Goal: Transaction & Acquisition: Purchase product/service

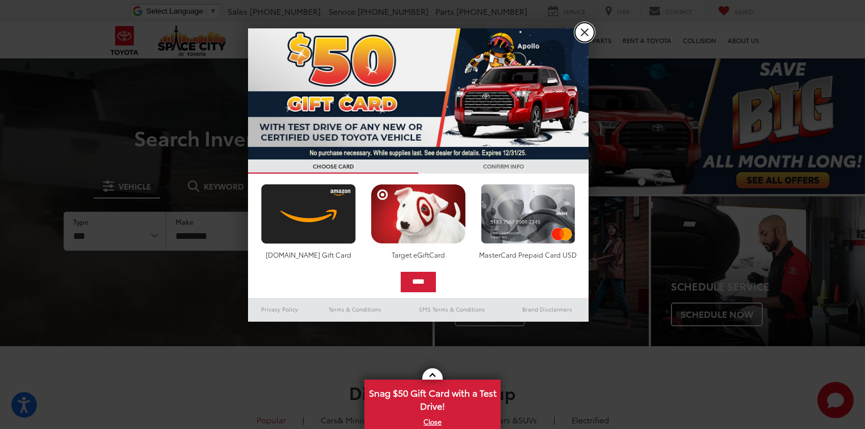
click at [584, 33] on link "X" at bounding box center [584, 32] width 19 height 19
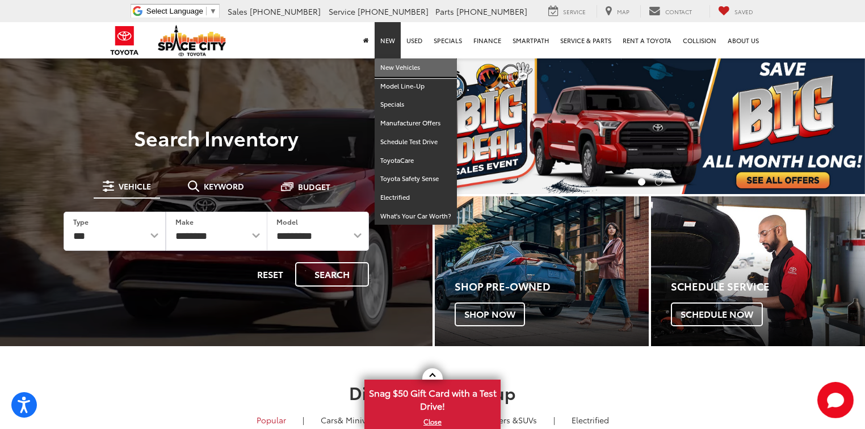
click at [386, 69] on link "New Vehicles" at bounding box center [416, 67] width 82 height 19
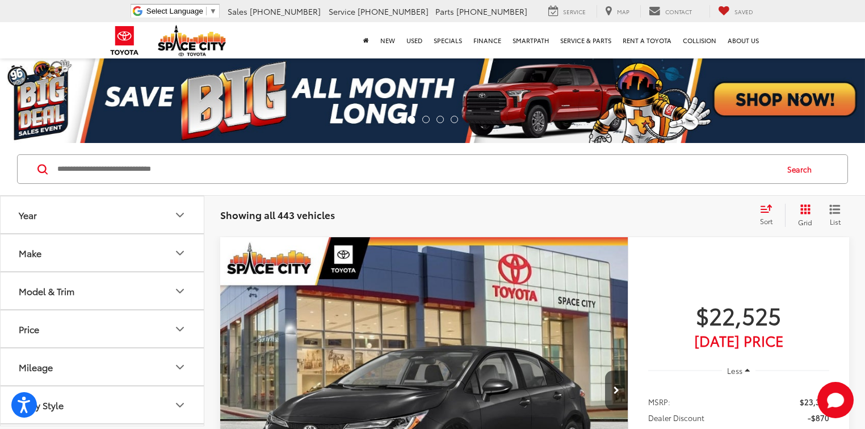
click at [180, 215] on icon "Year" at bounding box center [180, 215] width 14 height 14
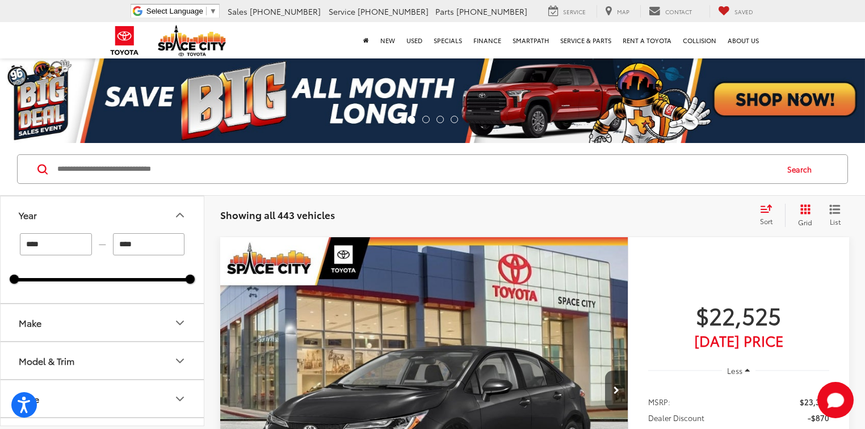
click at [57, 239] on input "****" at bounding box center [56, 244] width 72 height 22
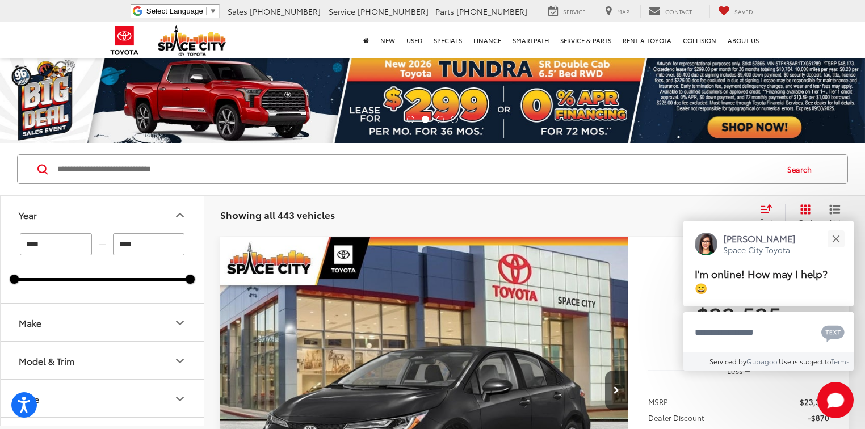
type input "****"
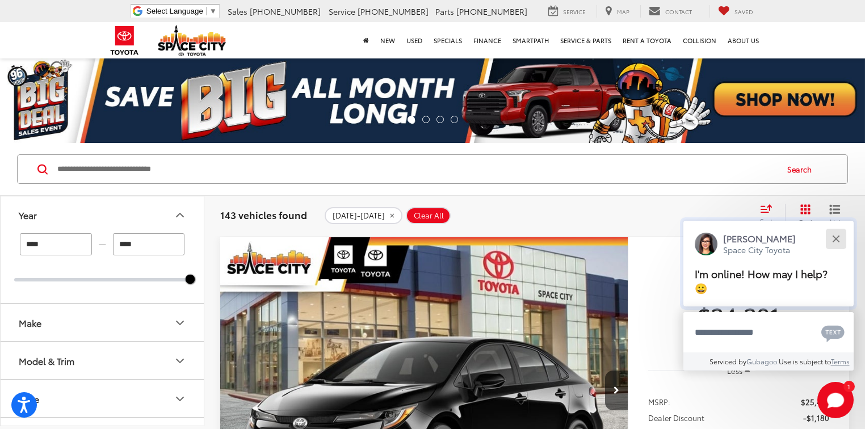
click at [836, 236] on button "Close" at bounding box center [836, 238] width 24 height 24
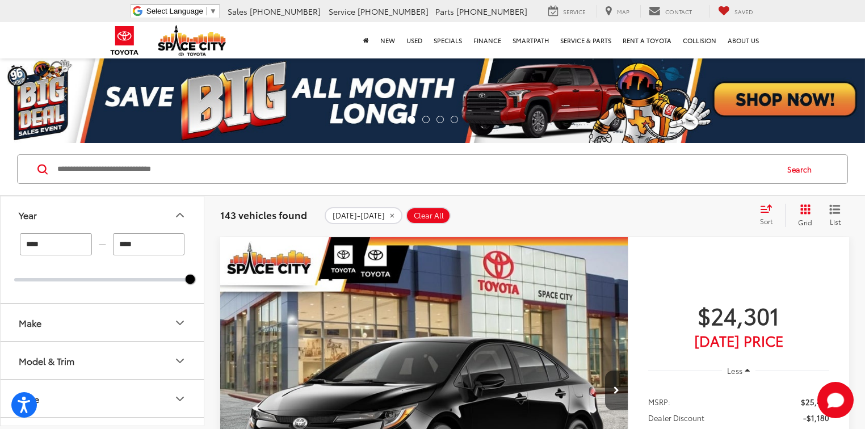
click at [43, 318] on button "Make" at bounding box center [103, 322] width 204 height 37
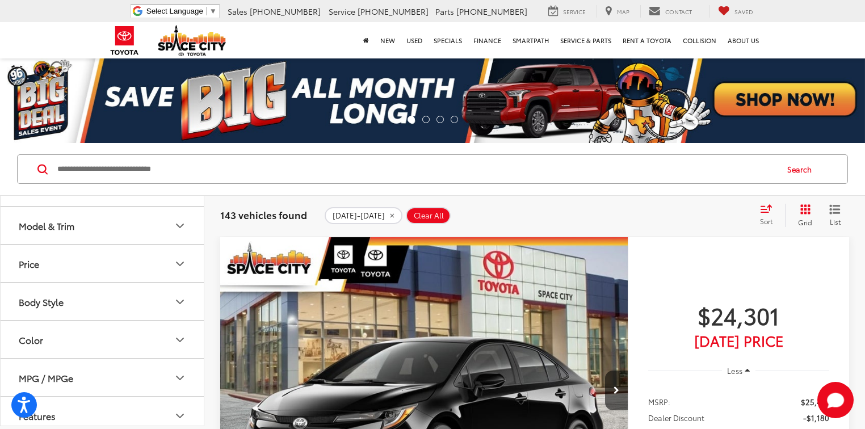
scroll to position [182, 0]
click at [109, 244] on button "Model & Trim" at bounding box center [103, 225] width 204 height 37
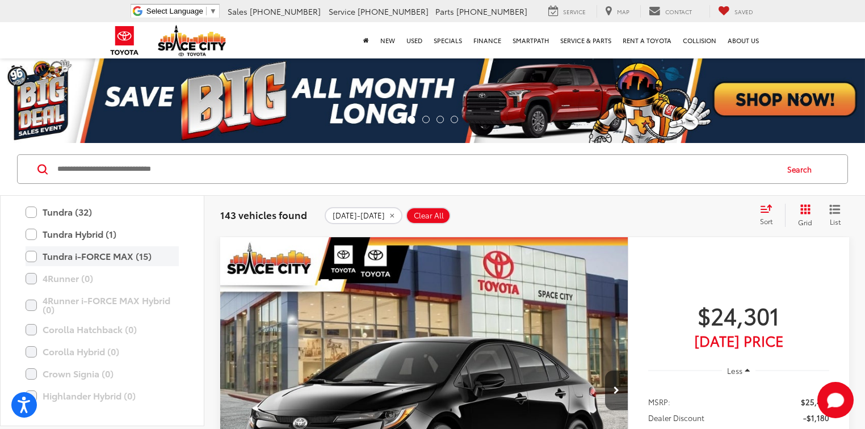
scroll to position [500, 0]
click at [30, 221] on label "Tundra (32)" at bounding box center [102, 211] width 153 height 20
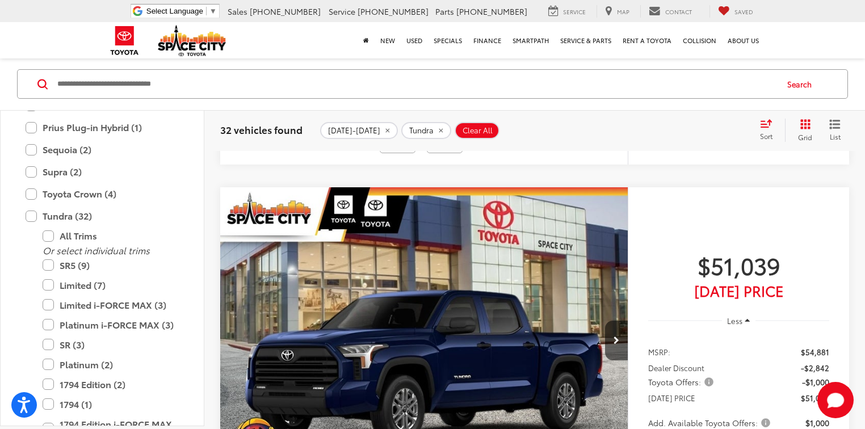
scroll to position [590, 0]
